Goal: Information Seeking & Learning: Learn about a topic

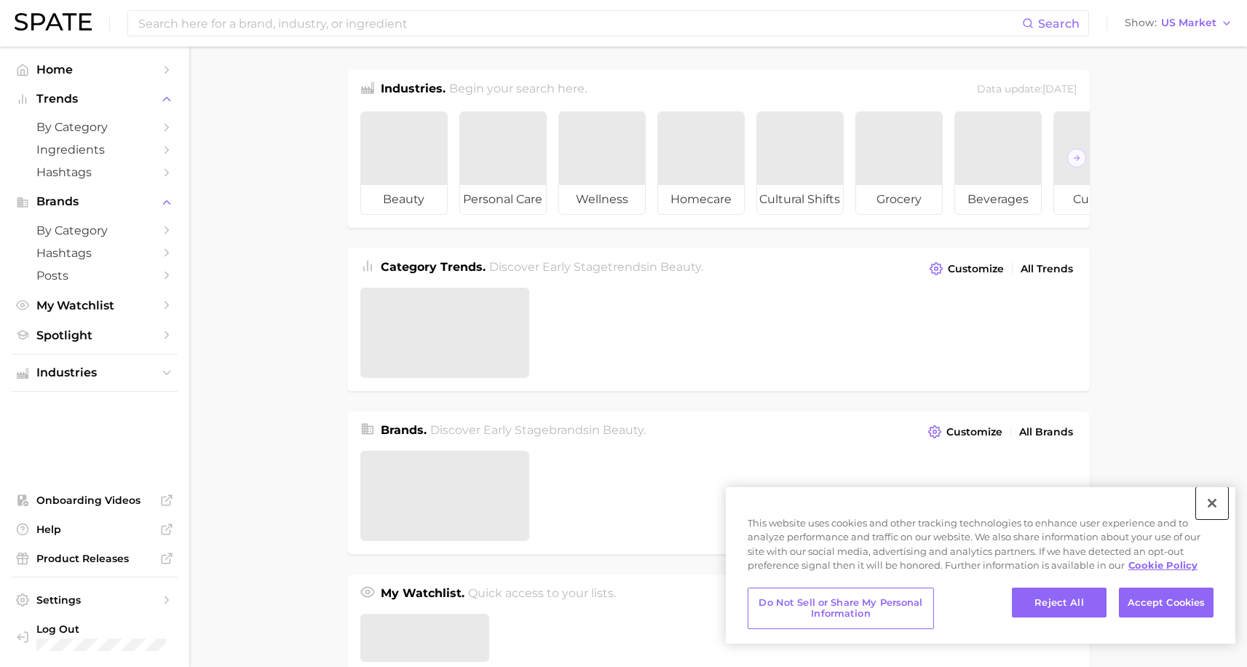
click at [1225, 502] on button "Close" at bounding box center [1212, 503] width 32 height 32
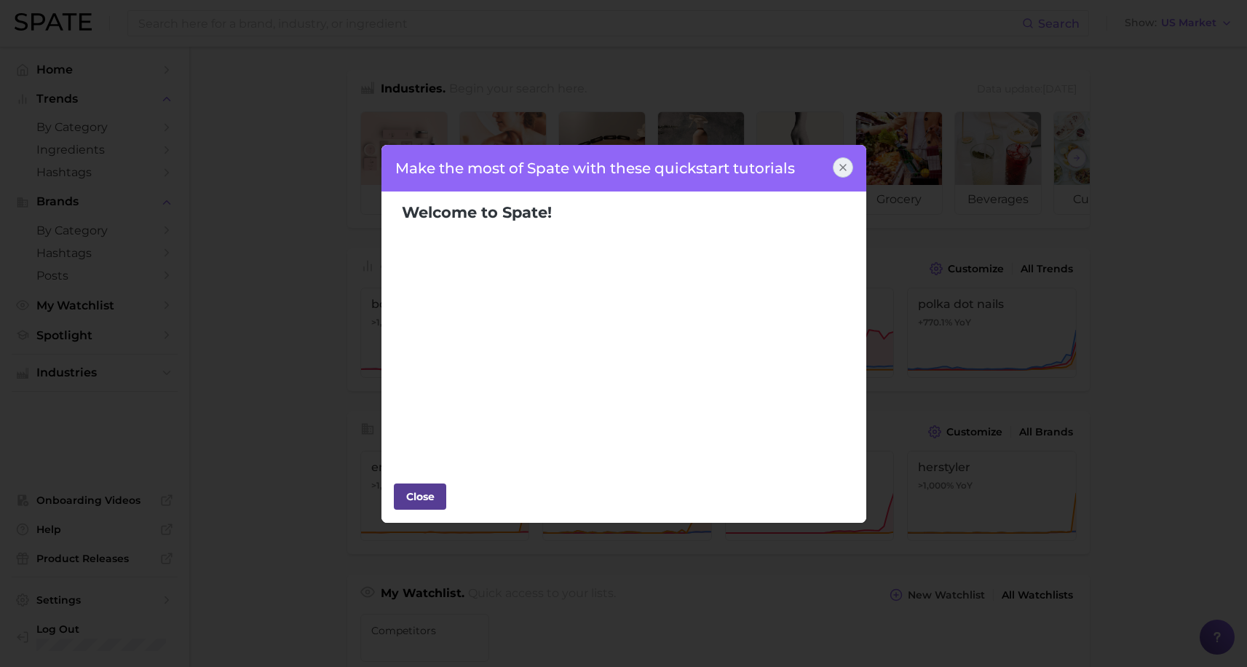
click at [417, 494] on div "Close" at bounding box center [420, 497] width 44 height 22
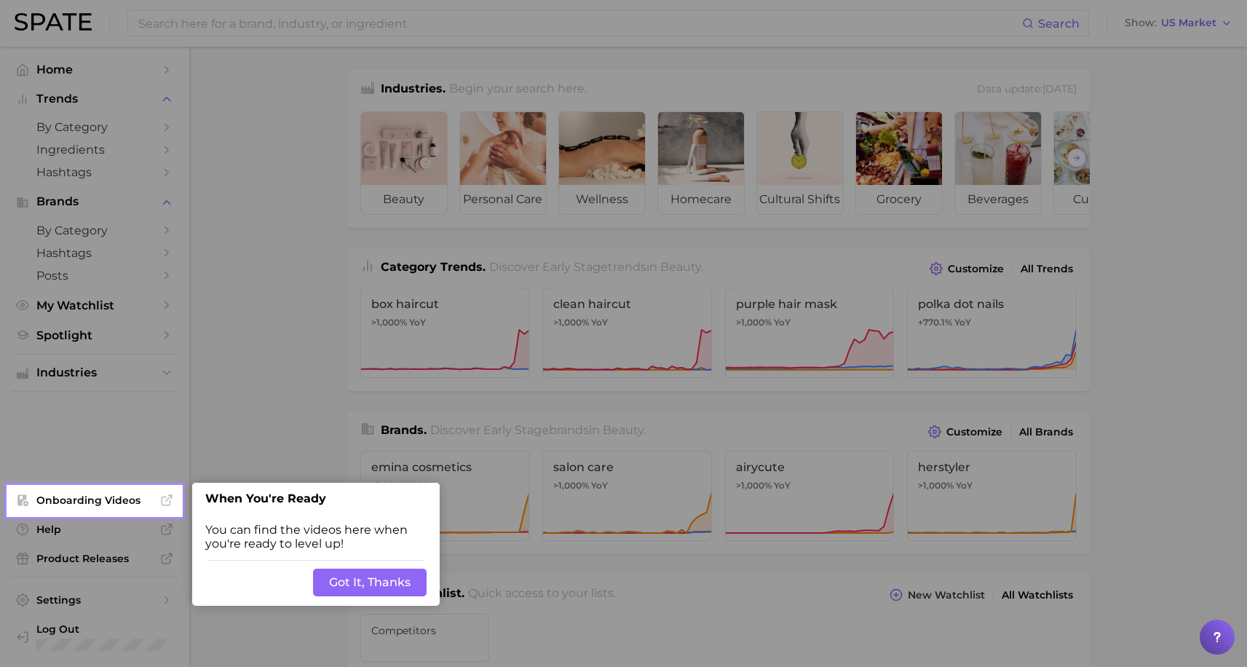
click at [372, 584] on button "Got It, Thanks" at bounding box center [370, 583] width 114 height 28
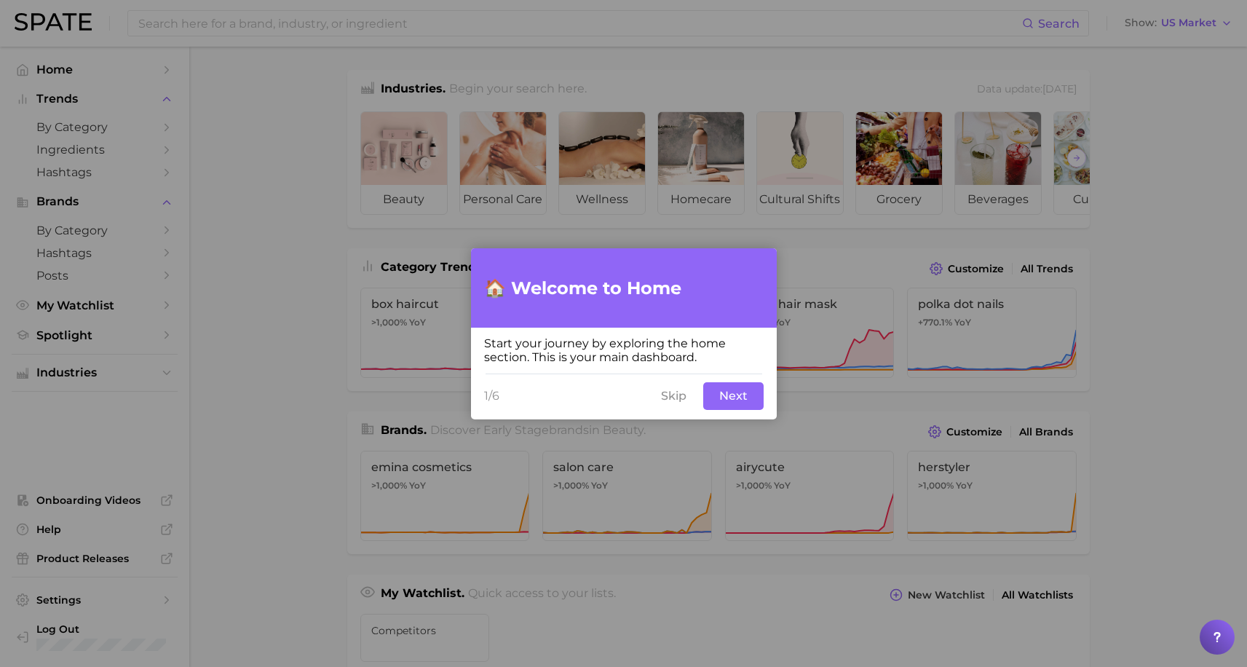
click at [683, 398] on button "Skip" at bounding box center [673, 396] width 43 height 28
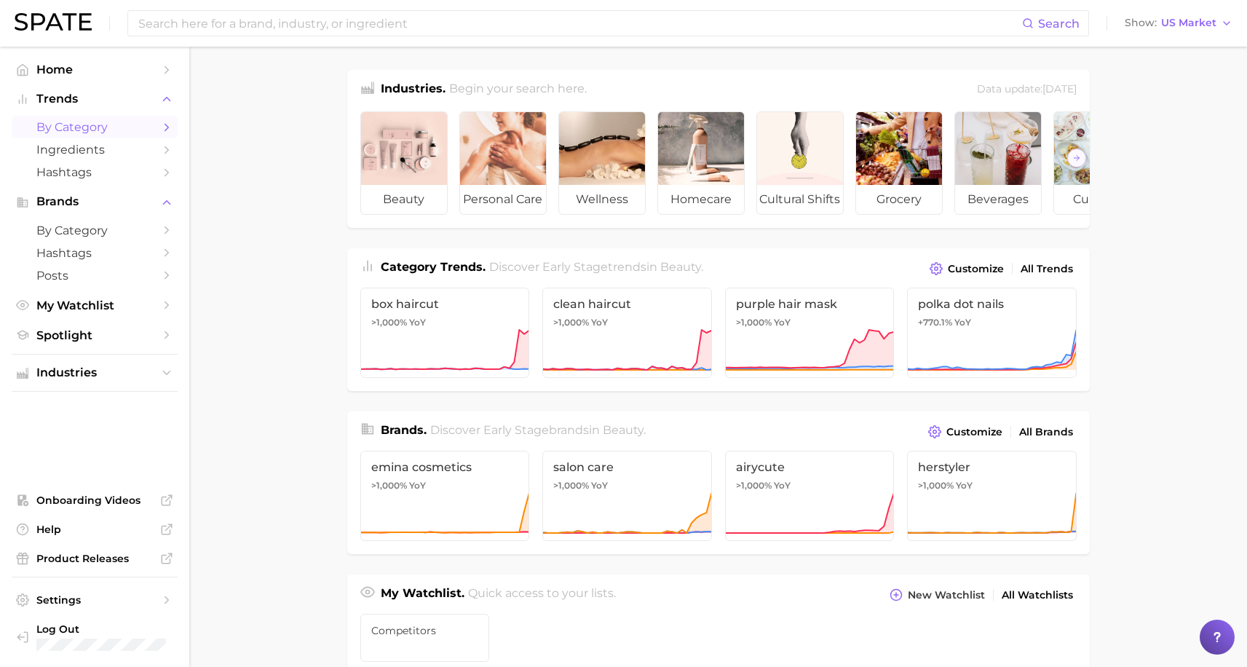
click at [71, 129] on span "by Category" at bounding box center [94, 127] width 117 height 14
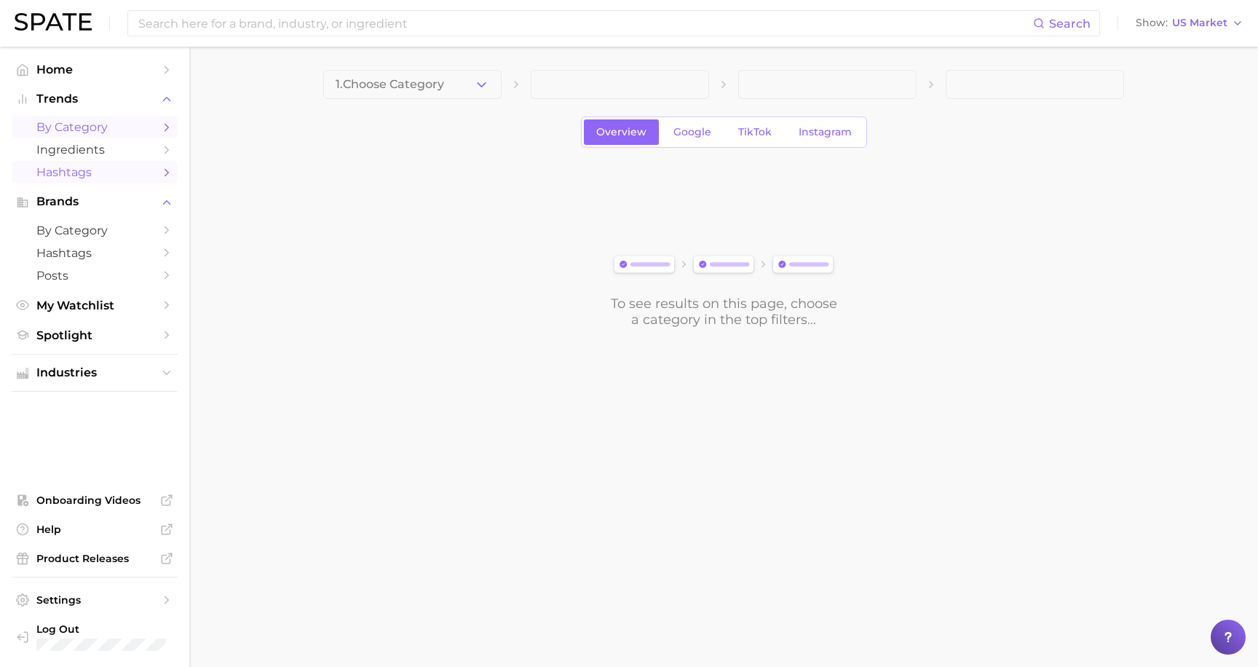
click at [82, 184] on link "Hashtags" at bounding box center [95, 172] width 166 height 23
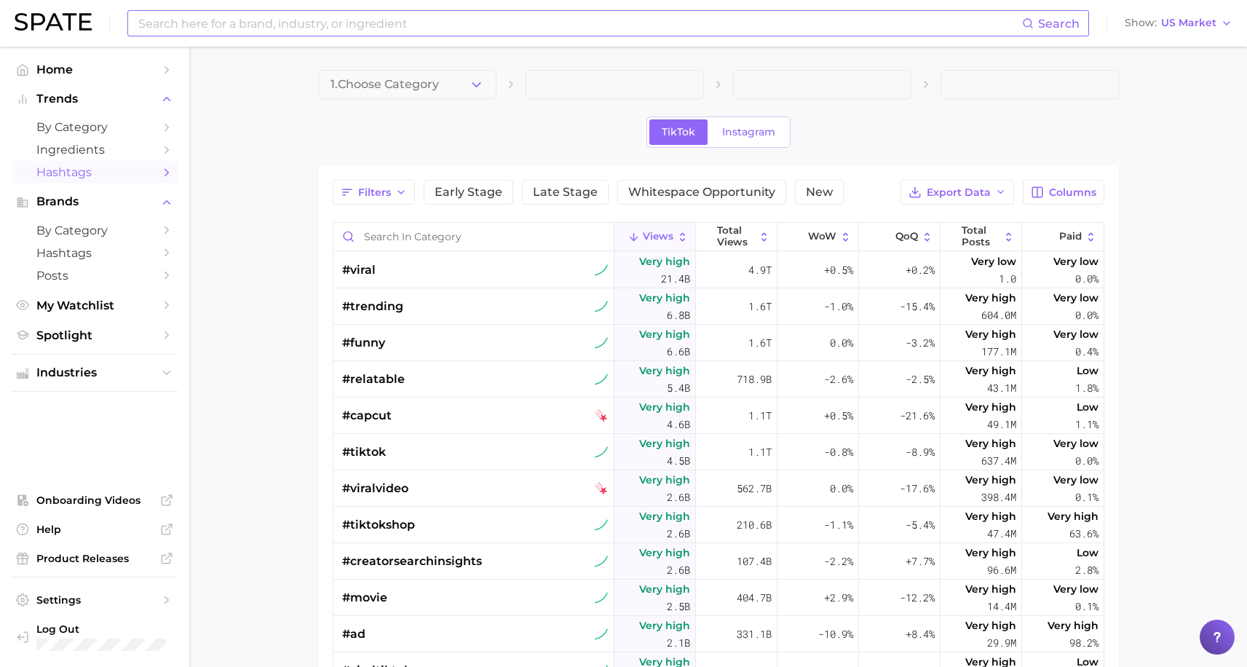
click at [290, 30] on input at bounding box center [579, 23] width 885 height 25
click at [155, 22] on input "billnye" at bounding box center [579, 23] width 885 height 25
type input "[PERSON_NAME]"
click at [671, 59] on button "Suggest" at bounding box center [684, 60] width 84 height 24
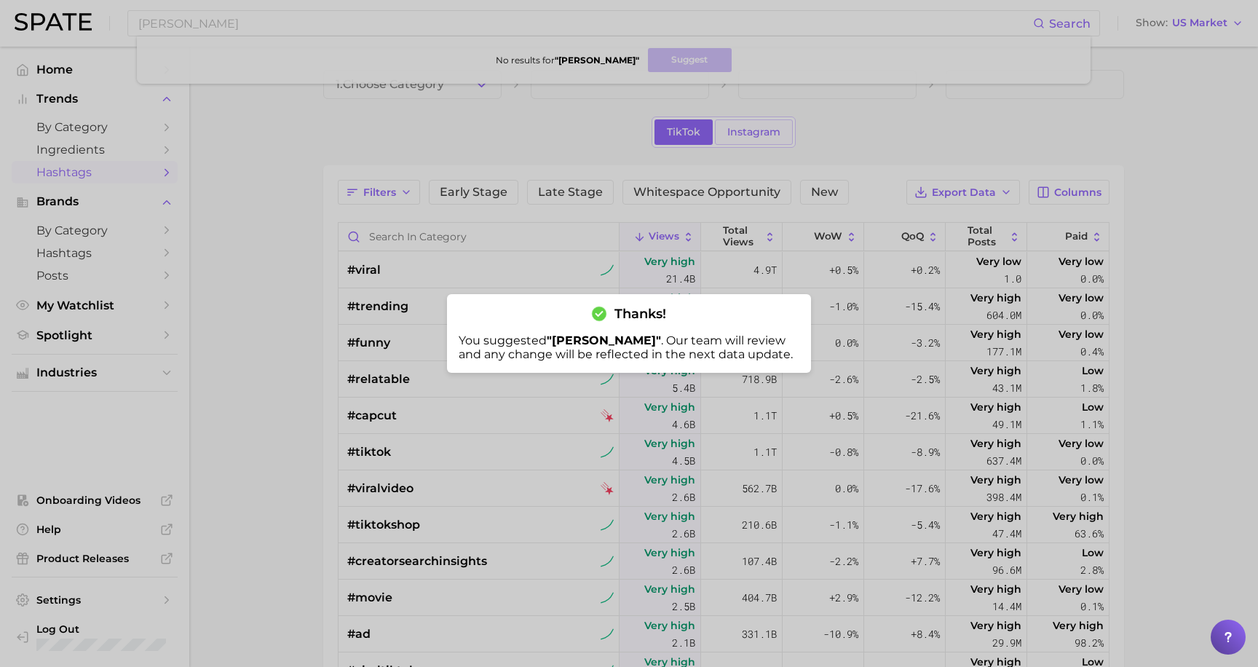
click at [745, 133] on div at bounding box center [629, 333] width 1258 height 667
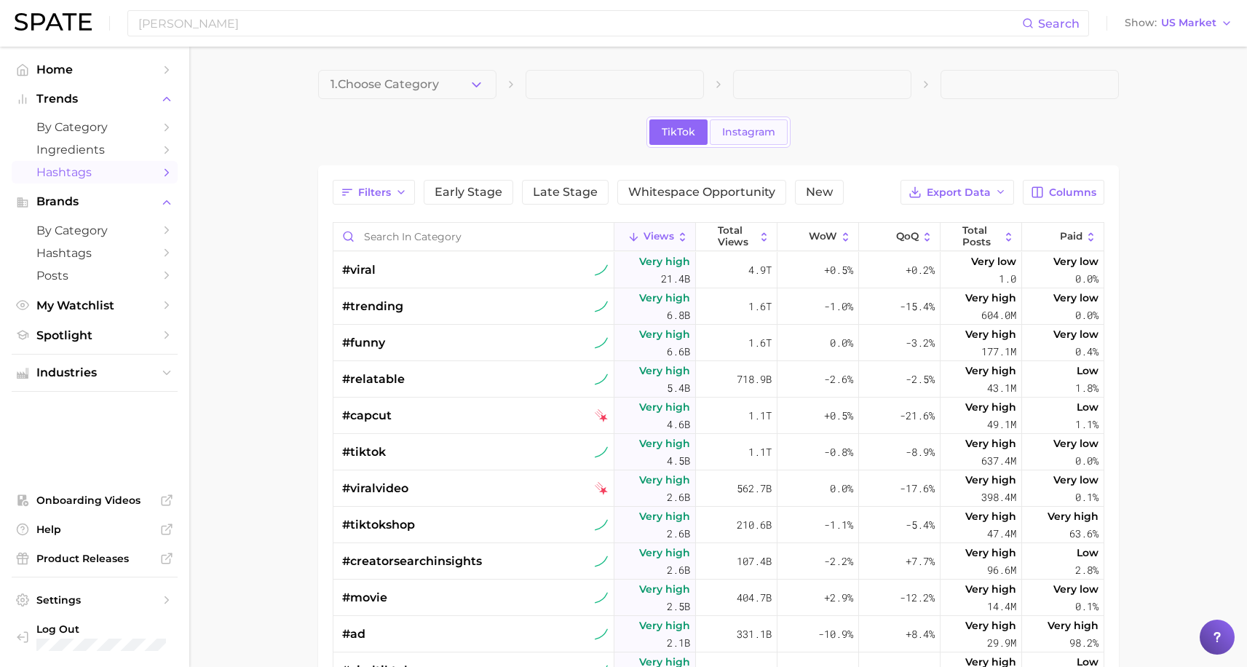
click at [762, 138] on link "Instagram" at bounding box center [749, 131] width 78 height 25
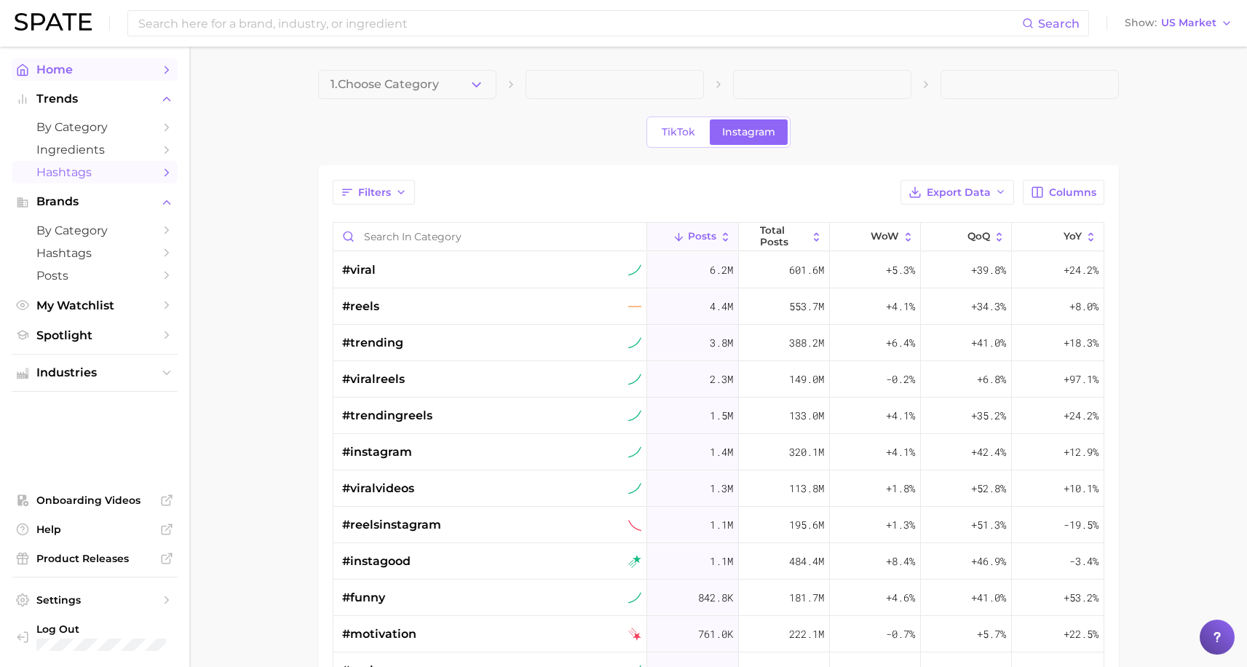
click at [62, 68] on span "Home" at bounding box center [94, 70] width 117 height 14
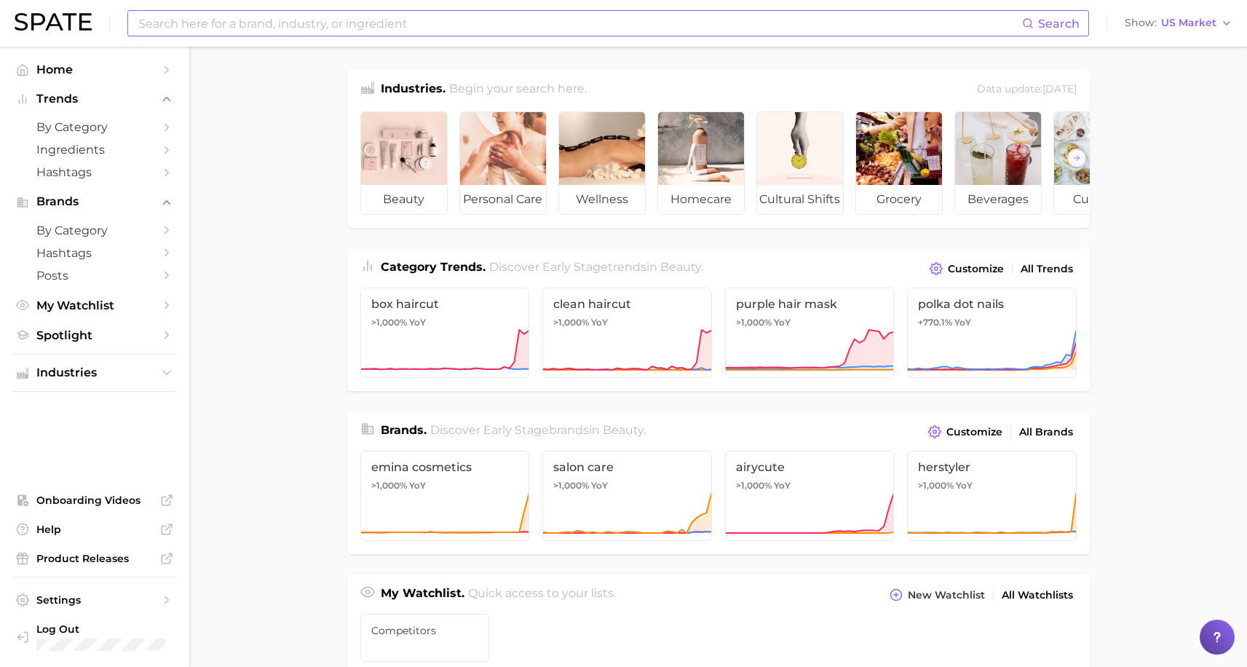
click at [232, 27] on input at bounding box center [579, 23] width 885 height 25
type input "[PERSON_NAME]"
click at [196, 23] on input "[PERSON_NAME]" at bounding box center [579, 23] width 885 height 25
click at [197, 23] on input "[PERSON_NAME]" at bounding box center [579, 23] width 885 height 25
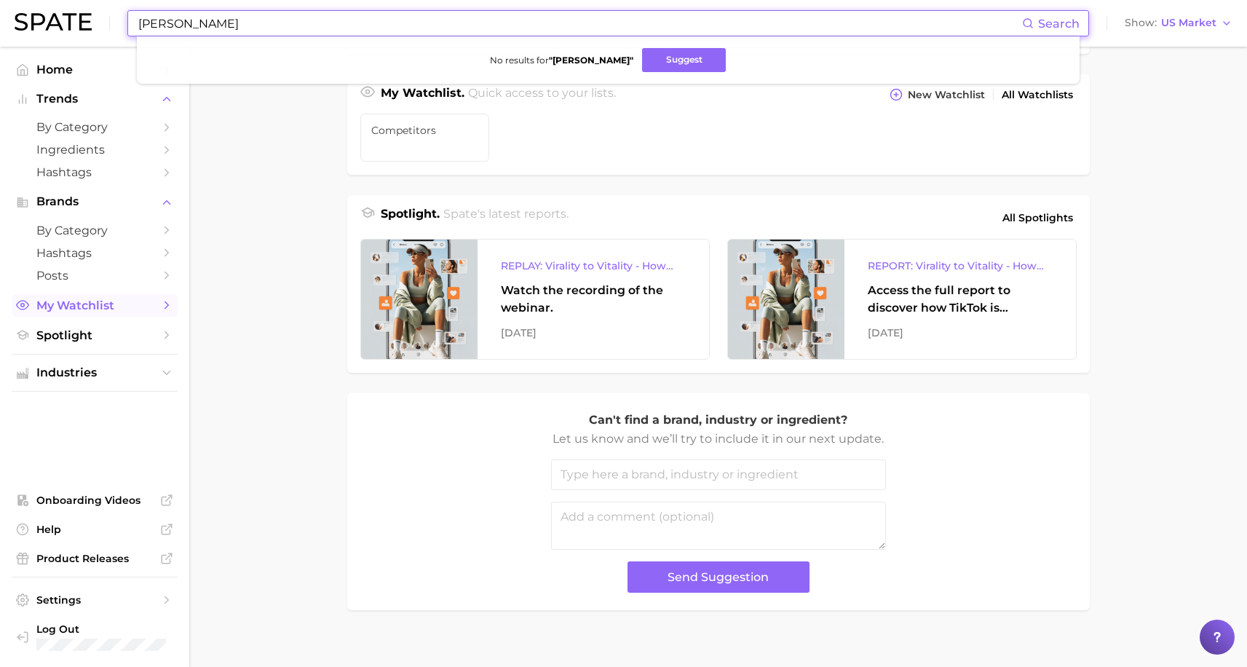
scroll to position [521, 0]
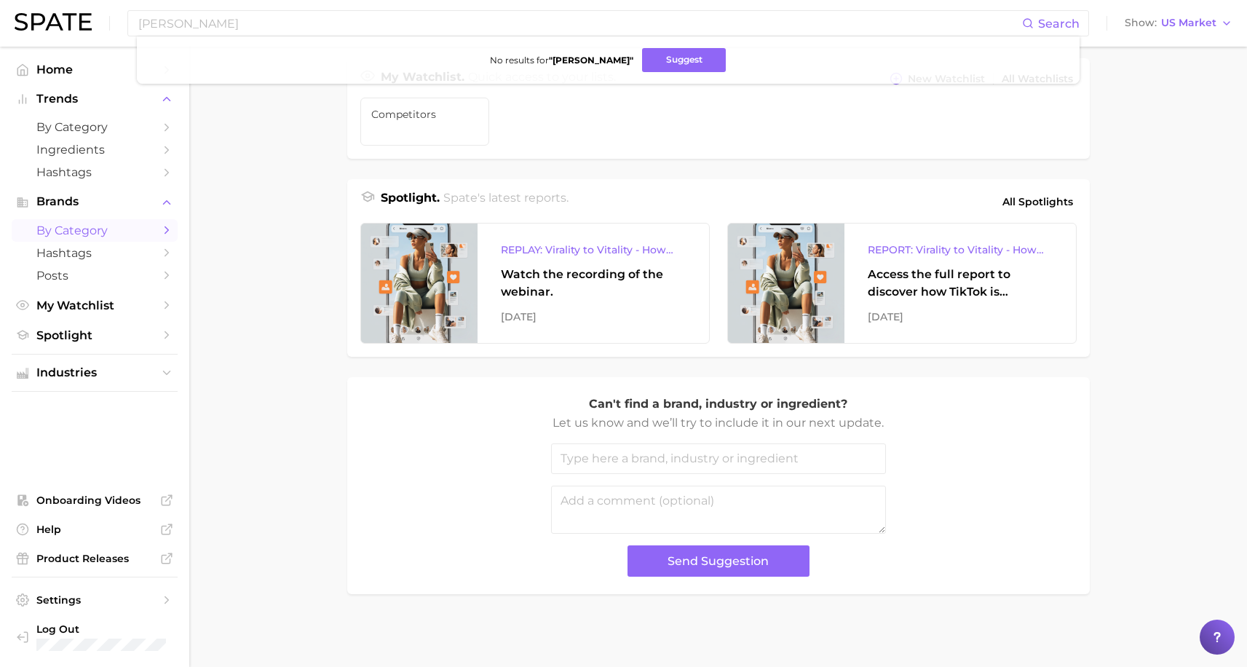
click at [63, 239] on link "by Category" at bounding box center [95, 230] width 166 height 23
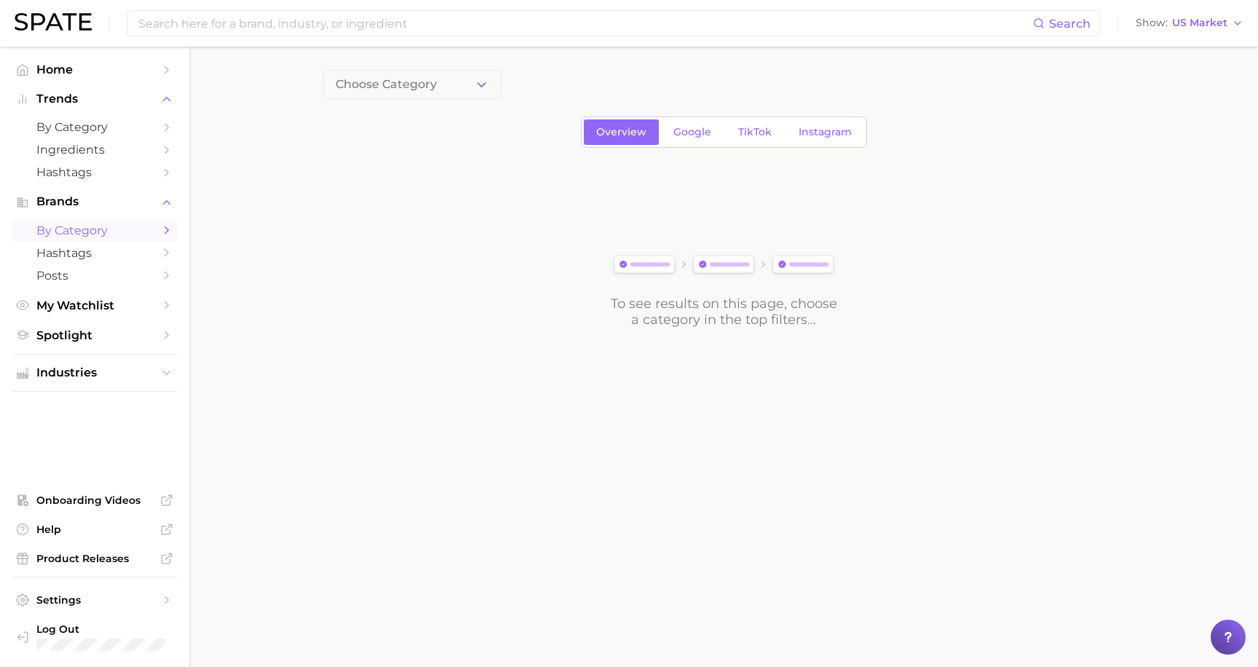
click at [354, 91] on button "Choose Category" at bounding box center [412, 84] width 178 height 29
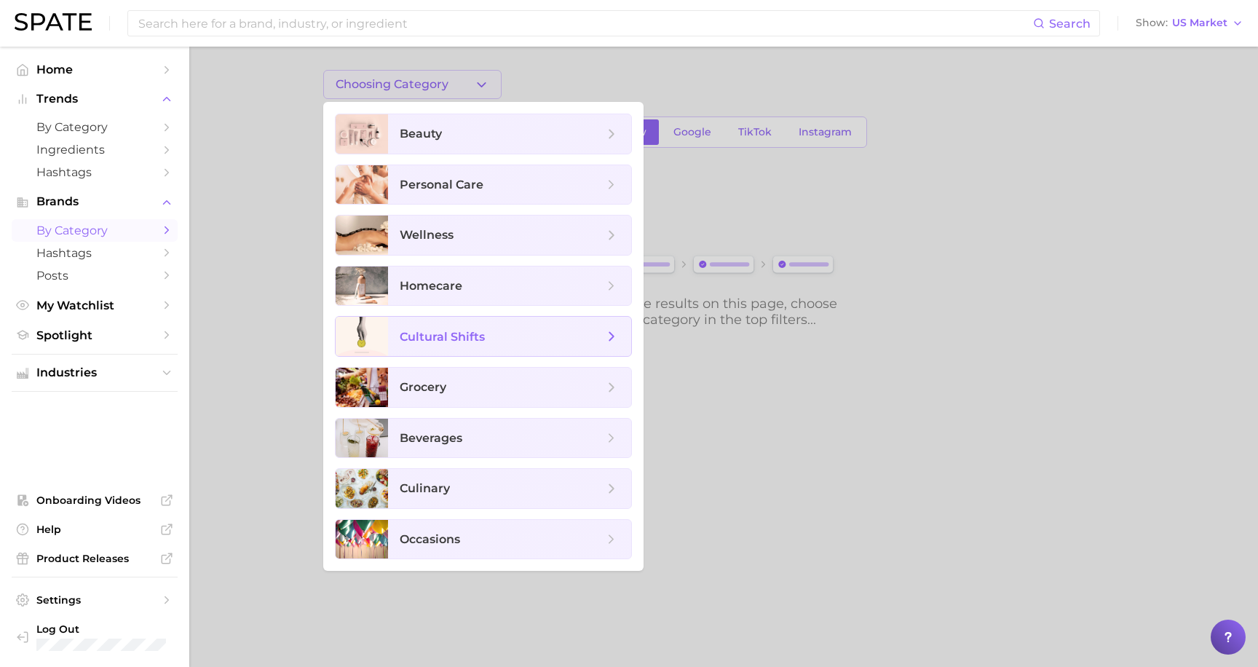
click at [414, 334] on span "cultural shifts" at bounding box center [442, 337] width 85 height 14
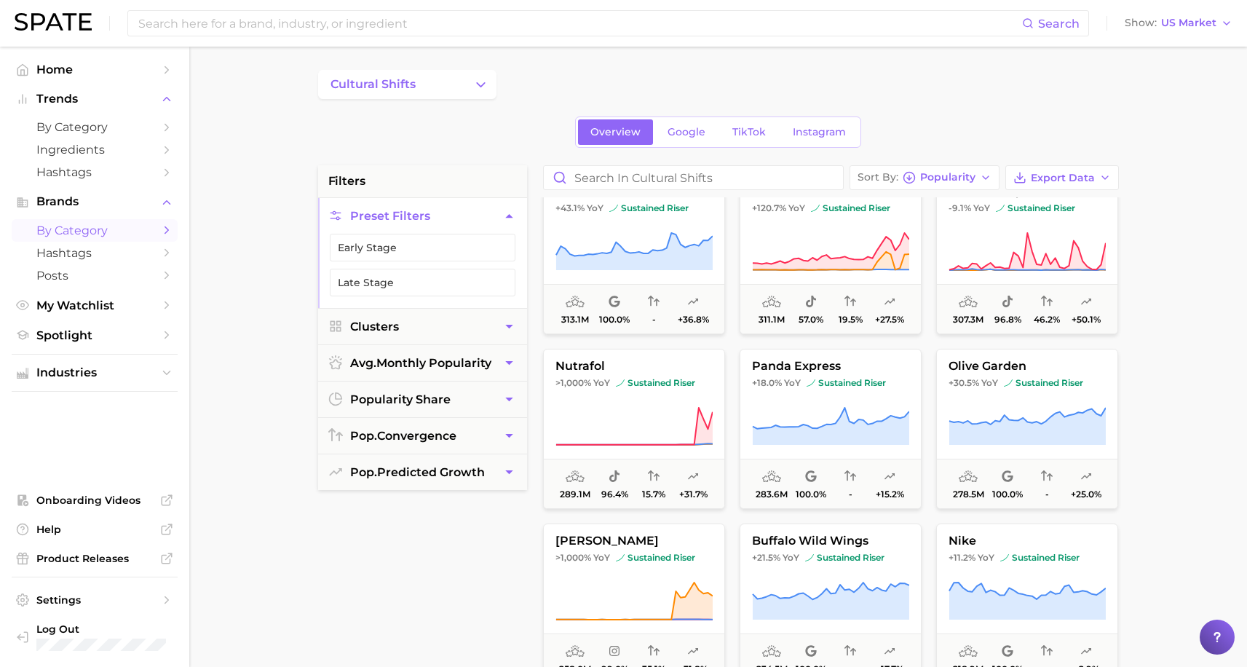
scroll to position [938, 0]
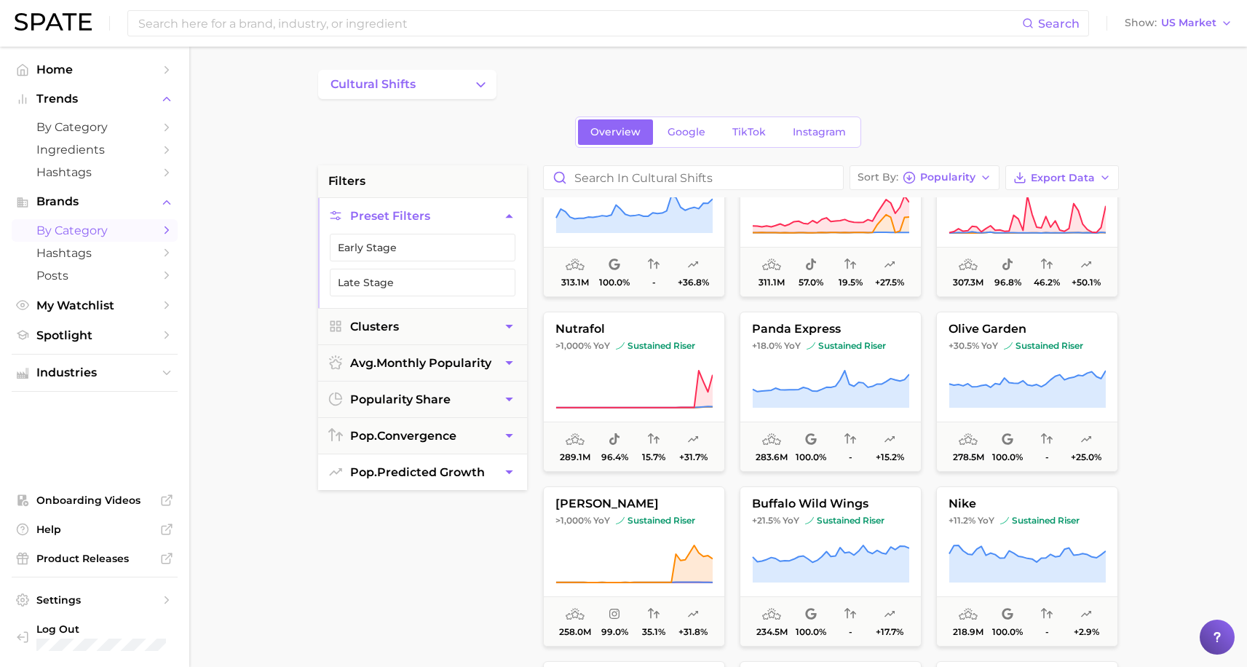
click at [419, 474] on span "pop. predicted growth" at bounding box center [417, 472] width 135 height 14
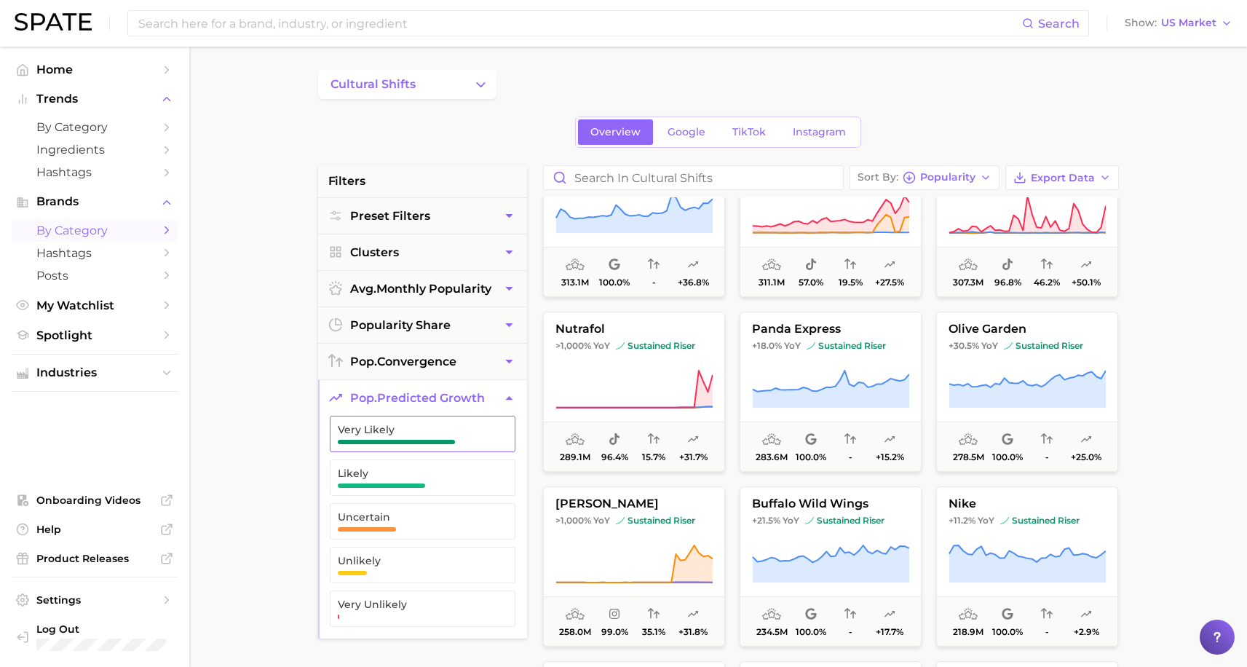
click at [429, 443] on span "button" at bounding box center [396, 442] width 117 height 4
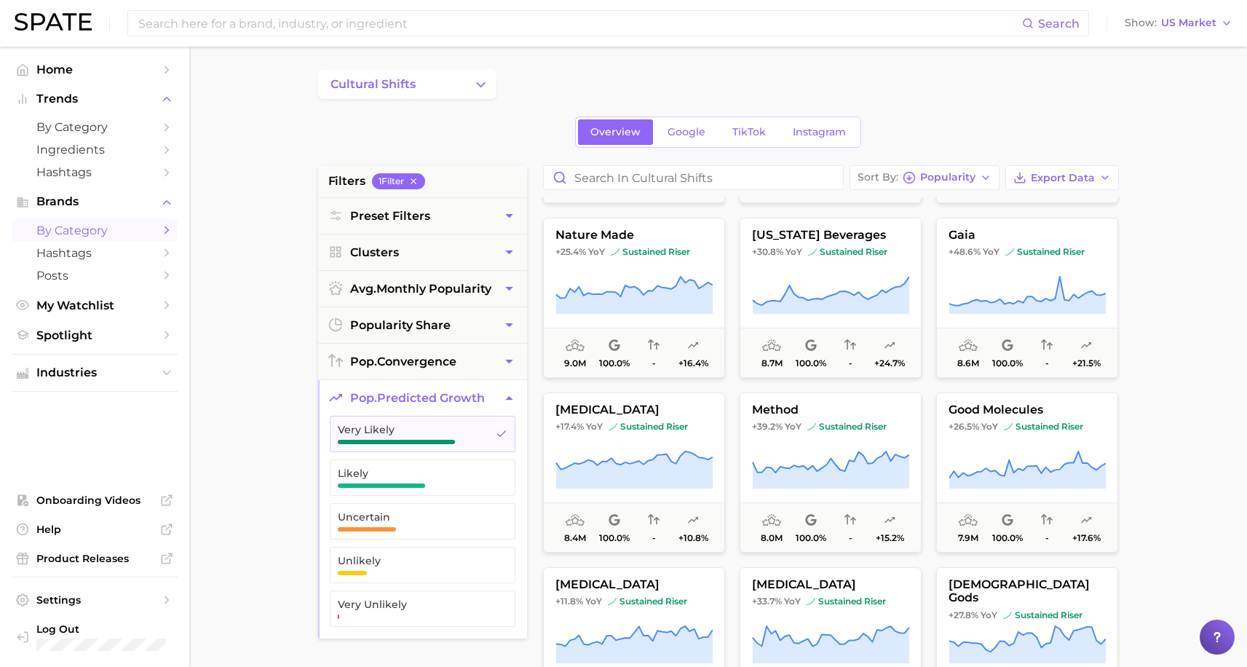
scroll to position [3130, 0]
click at [369, 360] on abbr "pop." at bounding box center [363, 362] width 27 height 14
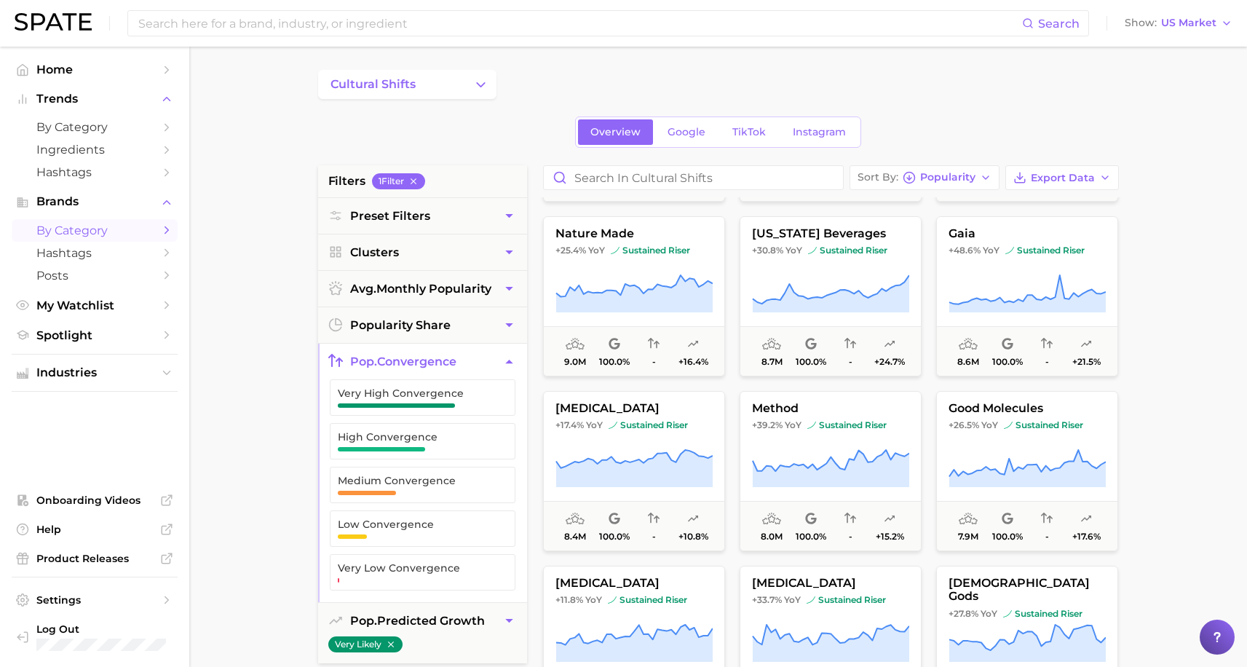
click at [237, 185] on main "cultural shifts Overview Google TikTok Instagram filters 1 Filter Preset Filter…" at bounding box center [718, 599] width 1058 height 1105
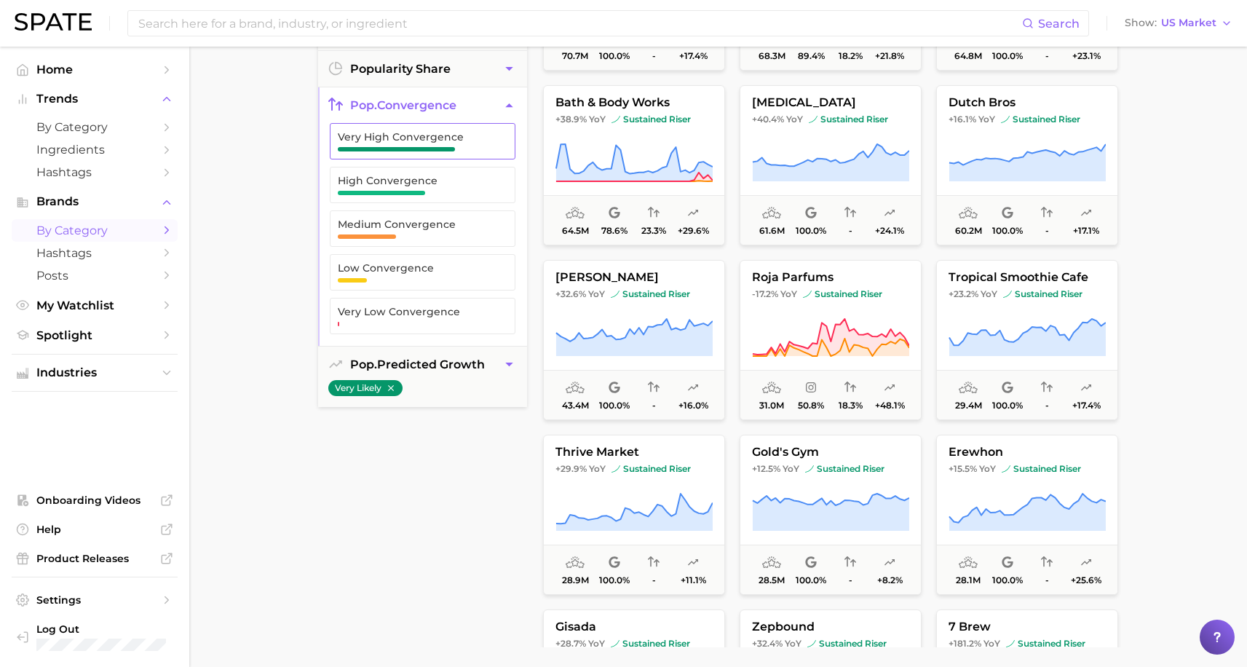
scroll to position [0, 0]
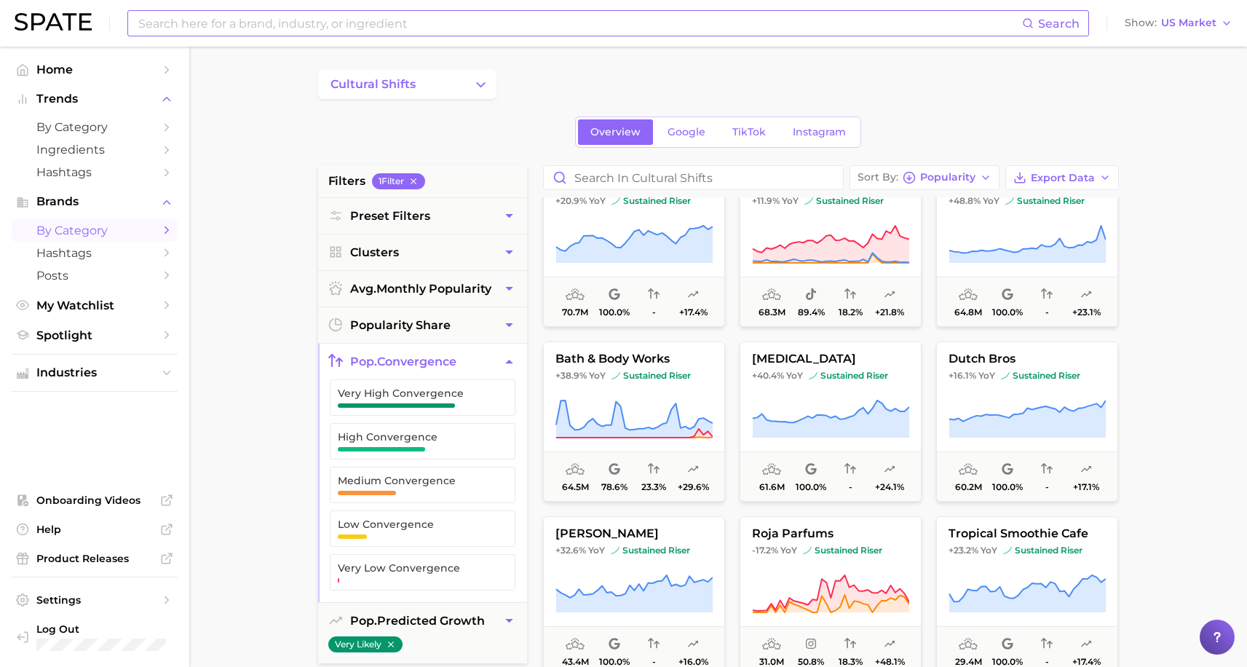
click at [299, 16] on input at bounding box center [579, 23] width 885 height 25
type input "science backed"
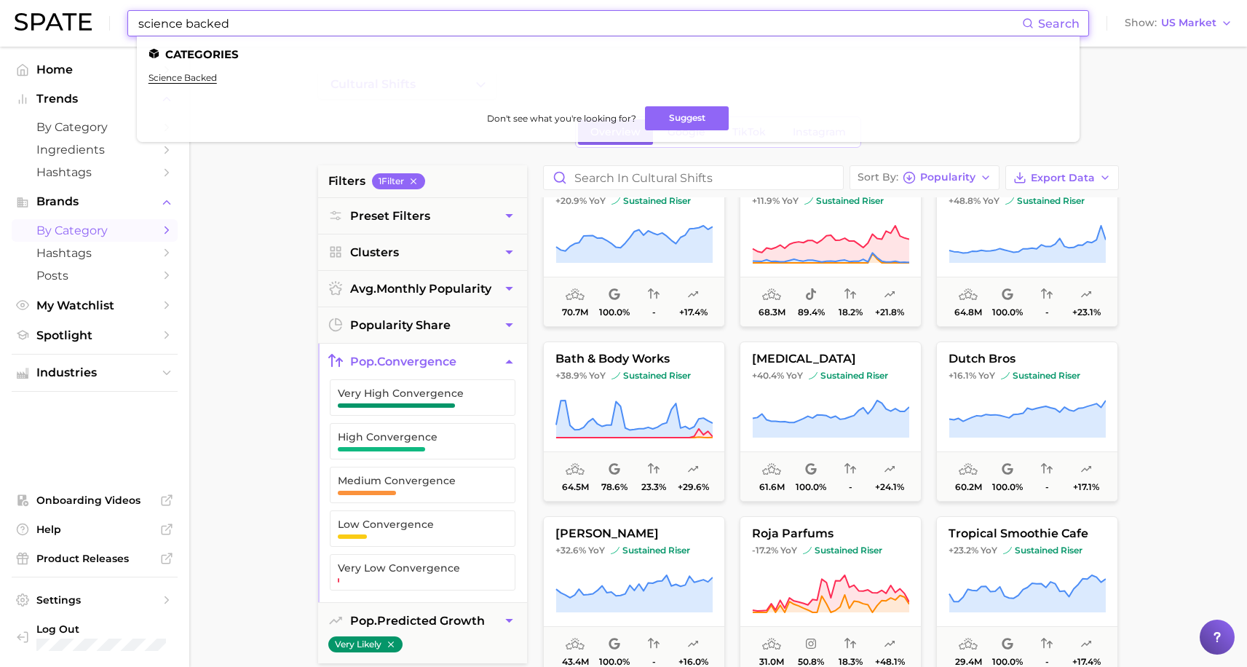
click at [197, 71] on ul "Categories science backed Don't see what you're looking for? Suggest" at bounding box center [608, 89] width 943 height 106
click at [197, 75] on link "science backed" at bounding box center [183, 77] width 68 height 11
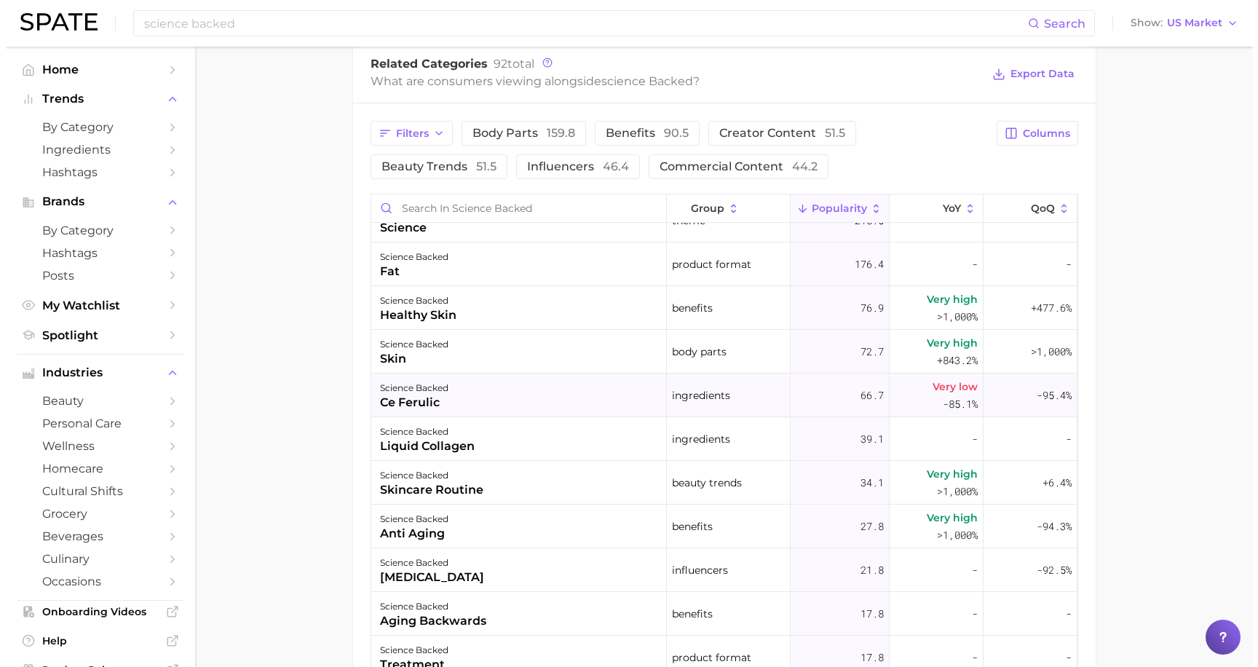
scroll to position [69, 0]
click at [420, 492] on div "skincare routine" at bounding box center [425, 489] width 103 height 17
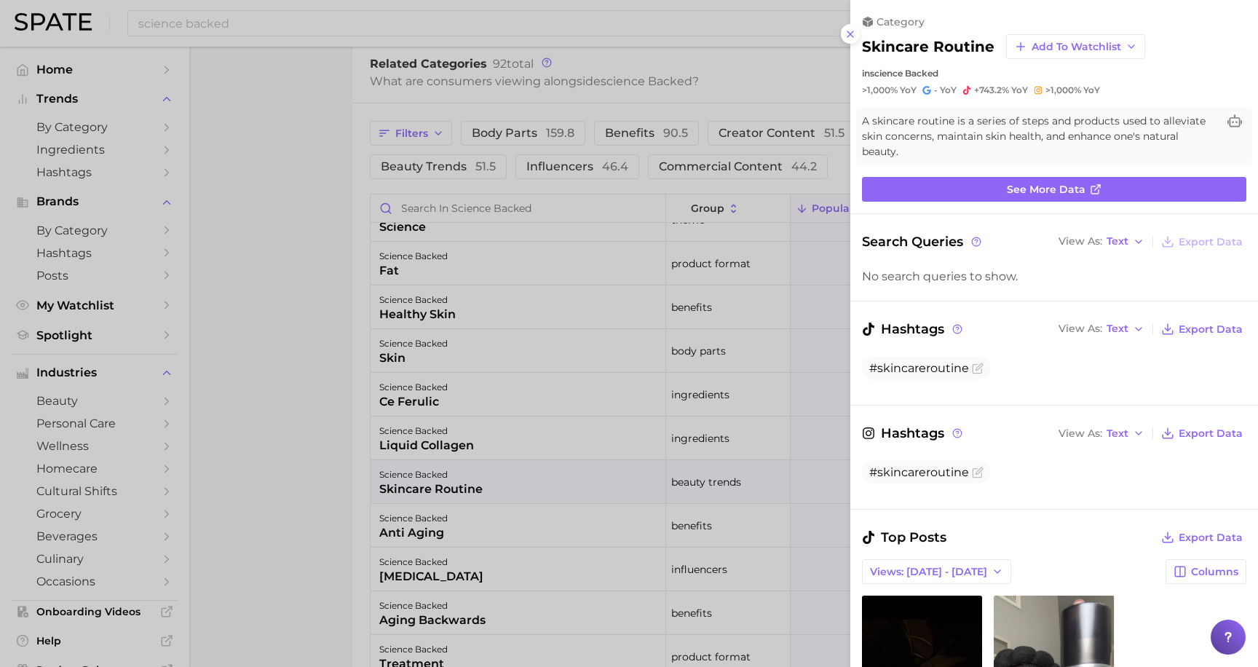
scroll to position [0, 0]
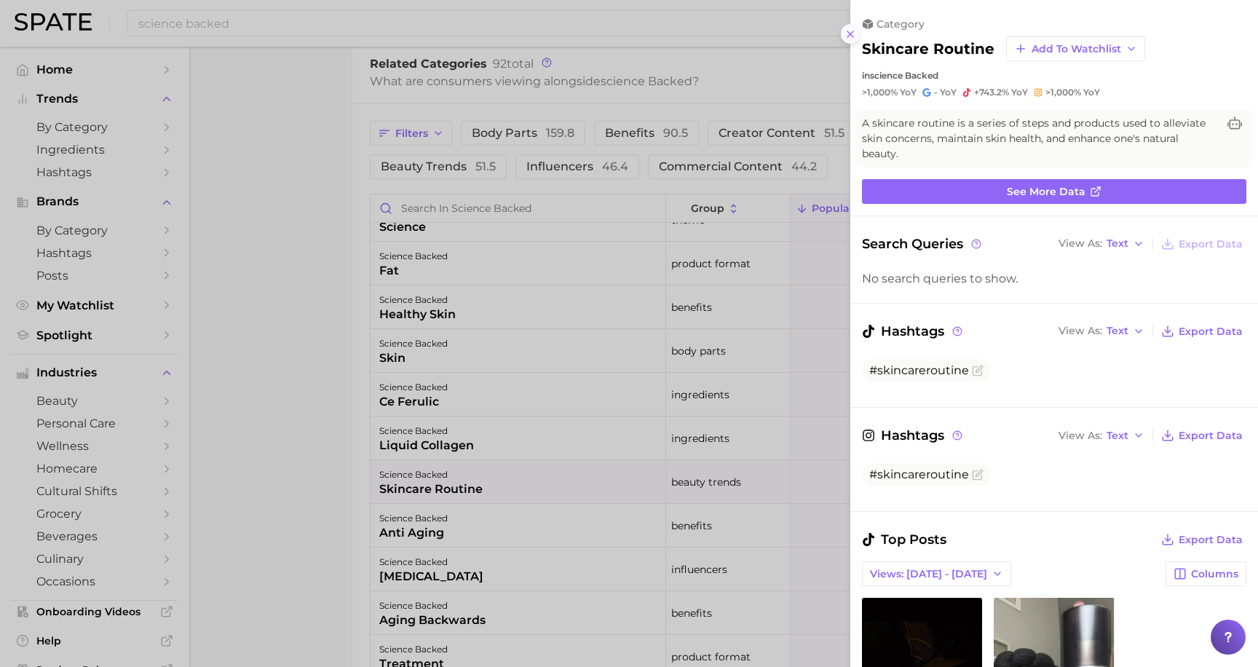
click at [852, 32] on line at bounding box center [851, 34] width 6 height 6
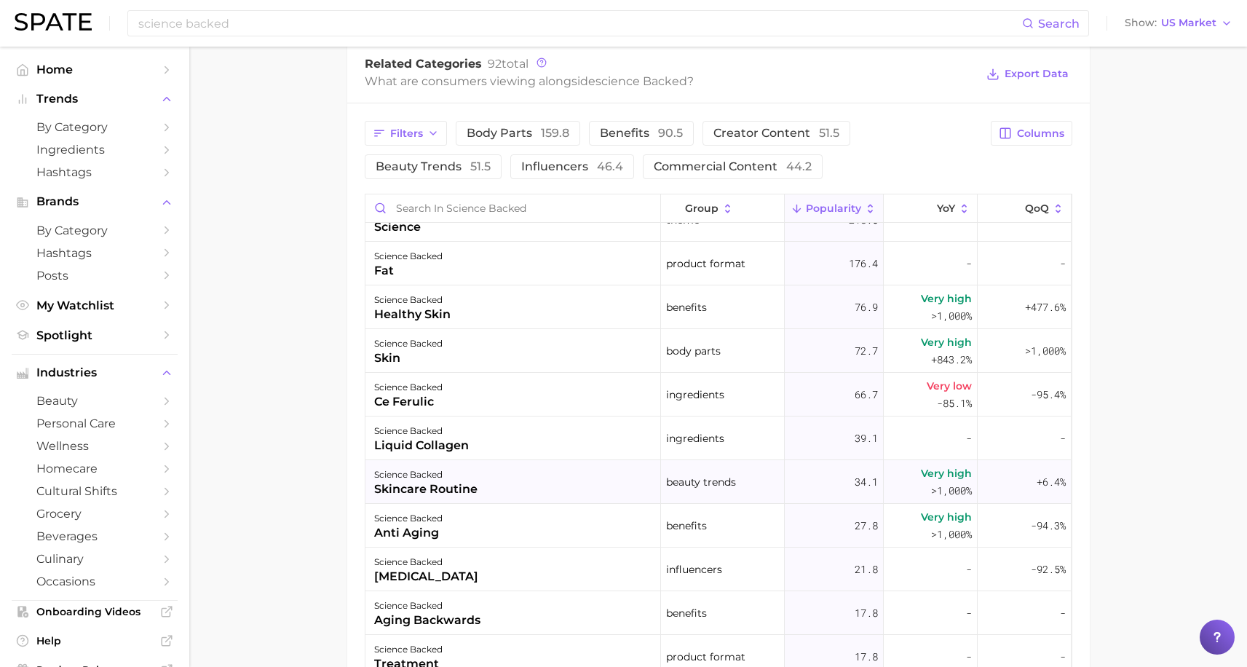
click at [398, 495] on div "skincare routine" at bounding box center [425, 489] width 103 height 17
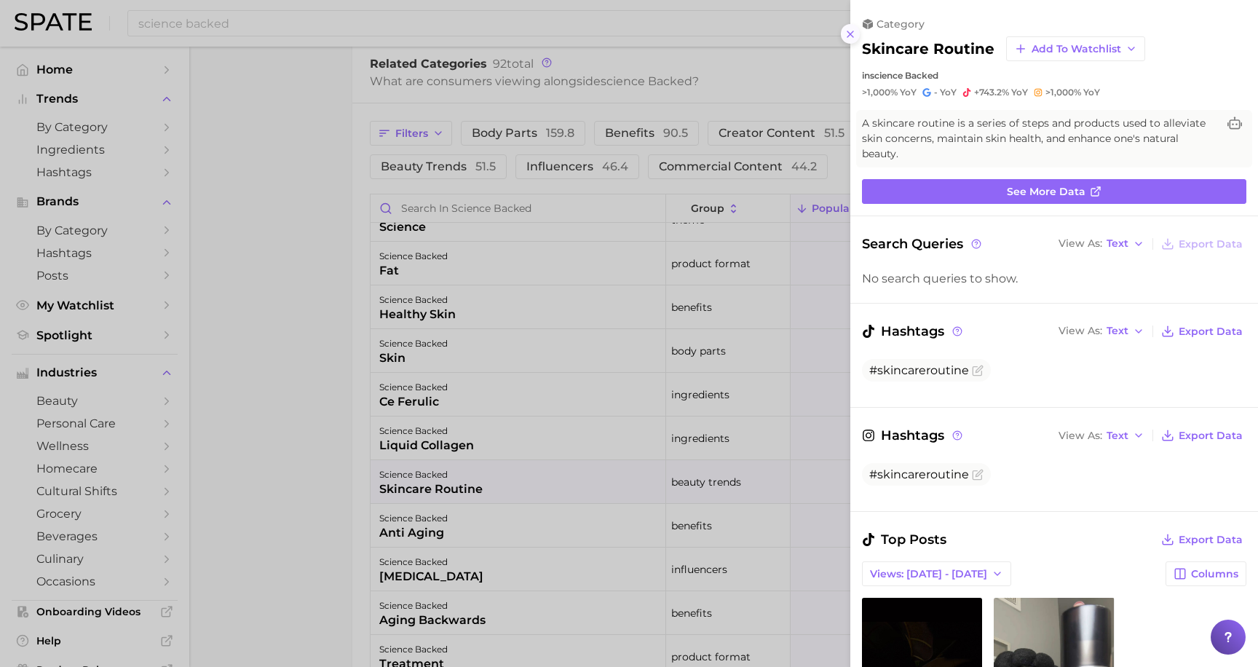
click at [850, 29] on icon at bounding box center [851, 34] width 12 height 12
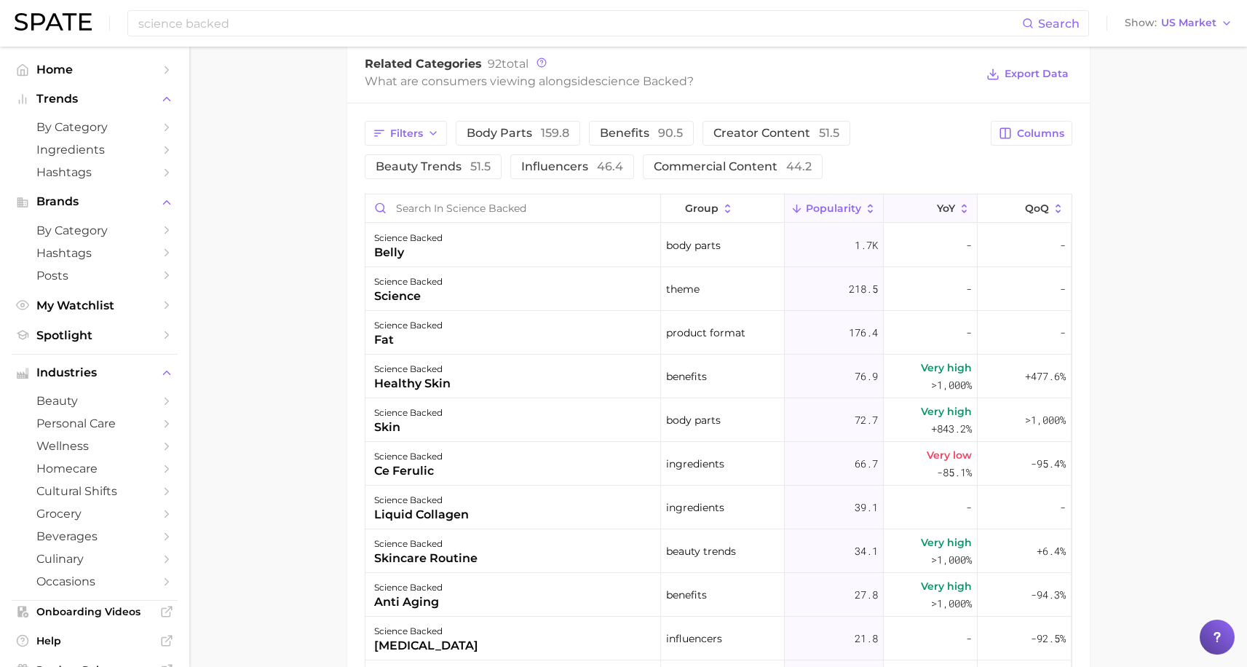
click at [908, 210] on button "YoY" at bounding box center [931, 208] width 94 height 28
